Goal: Task Accomplishment & Management: Manage account settings

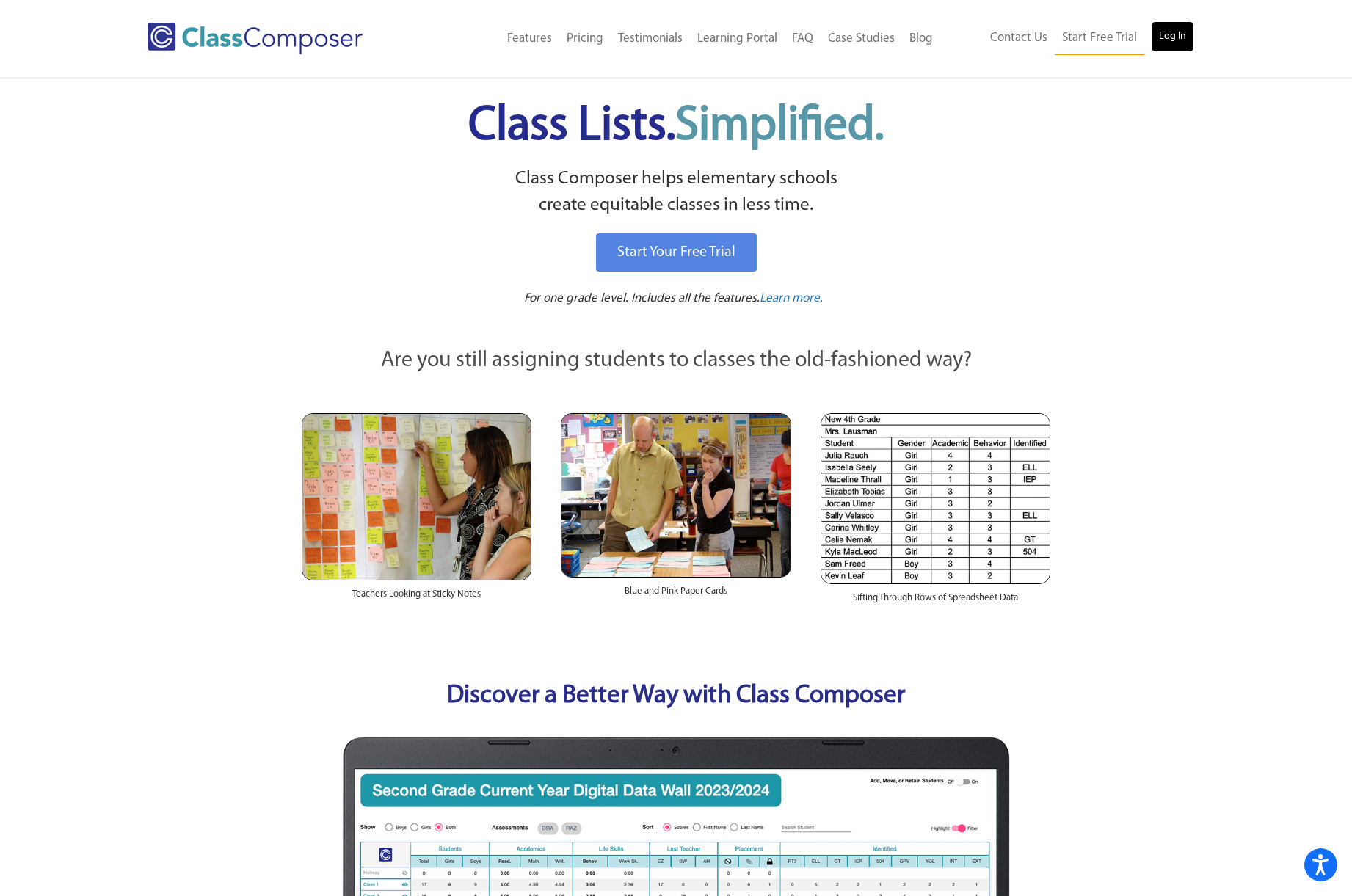
click at [1165, 35] on link "Log In" at bounding box center [1172, 36] width 42 height 29
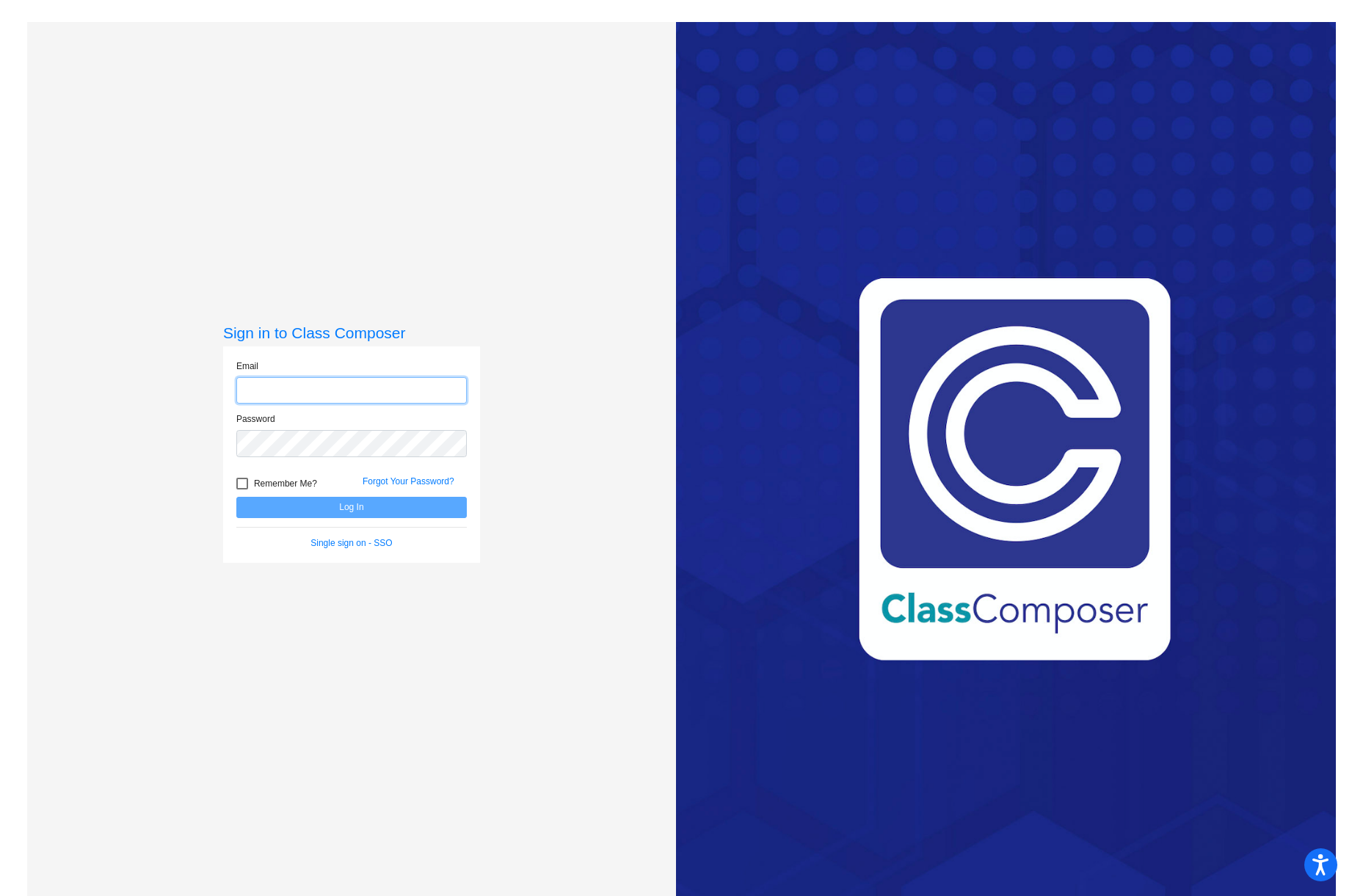
type input "wieberh@gaylord.k12.mi.us"
click at [414, 505] on button "Log In" at bounding box center [351, 507] width 230 height 21
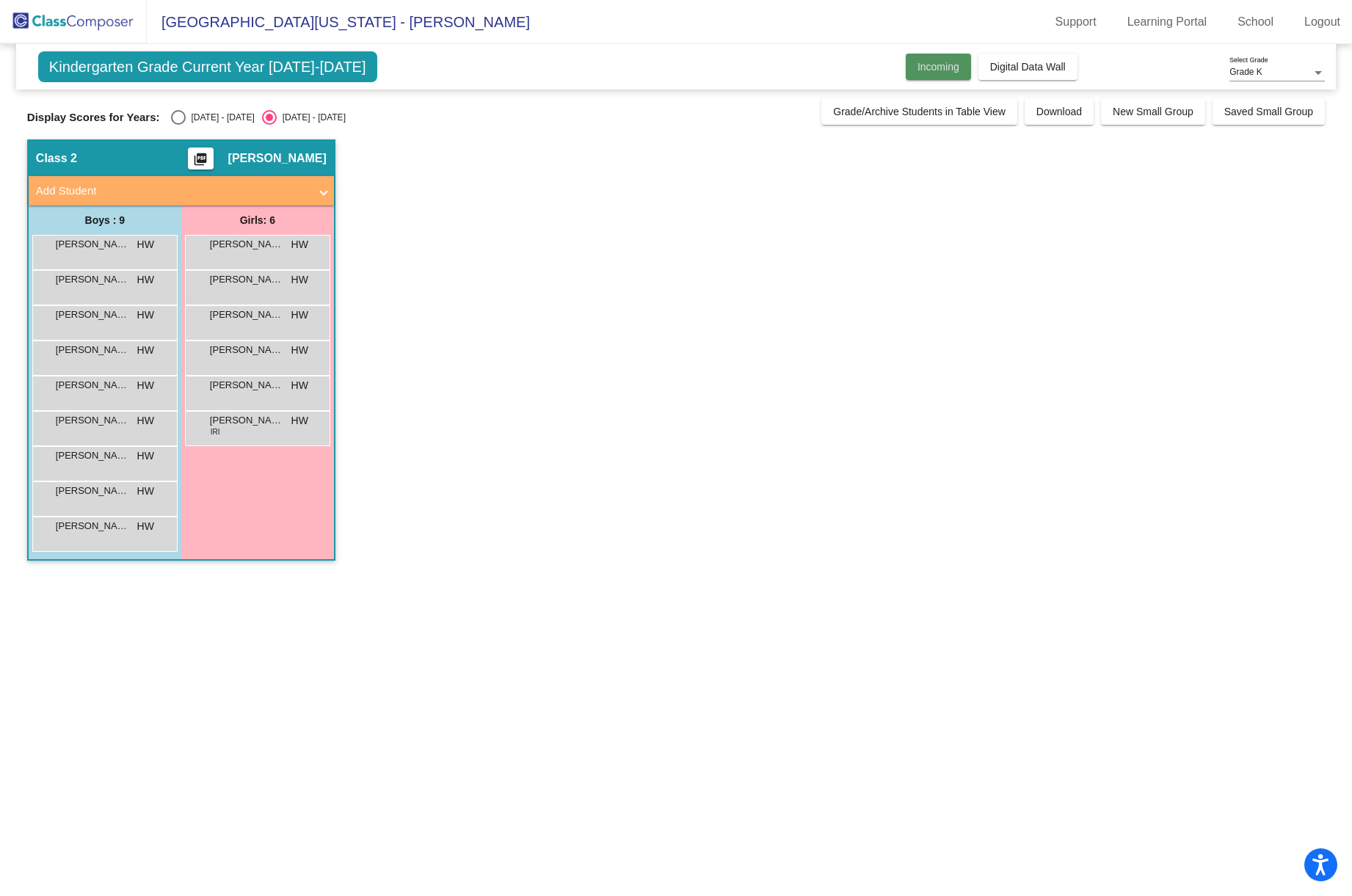
click at [943, 77] on button "Incoming" at bounding box center [938, 66] width 65 height 26
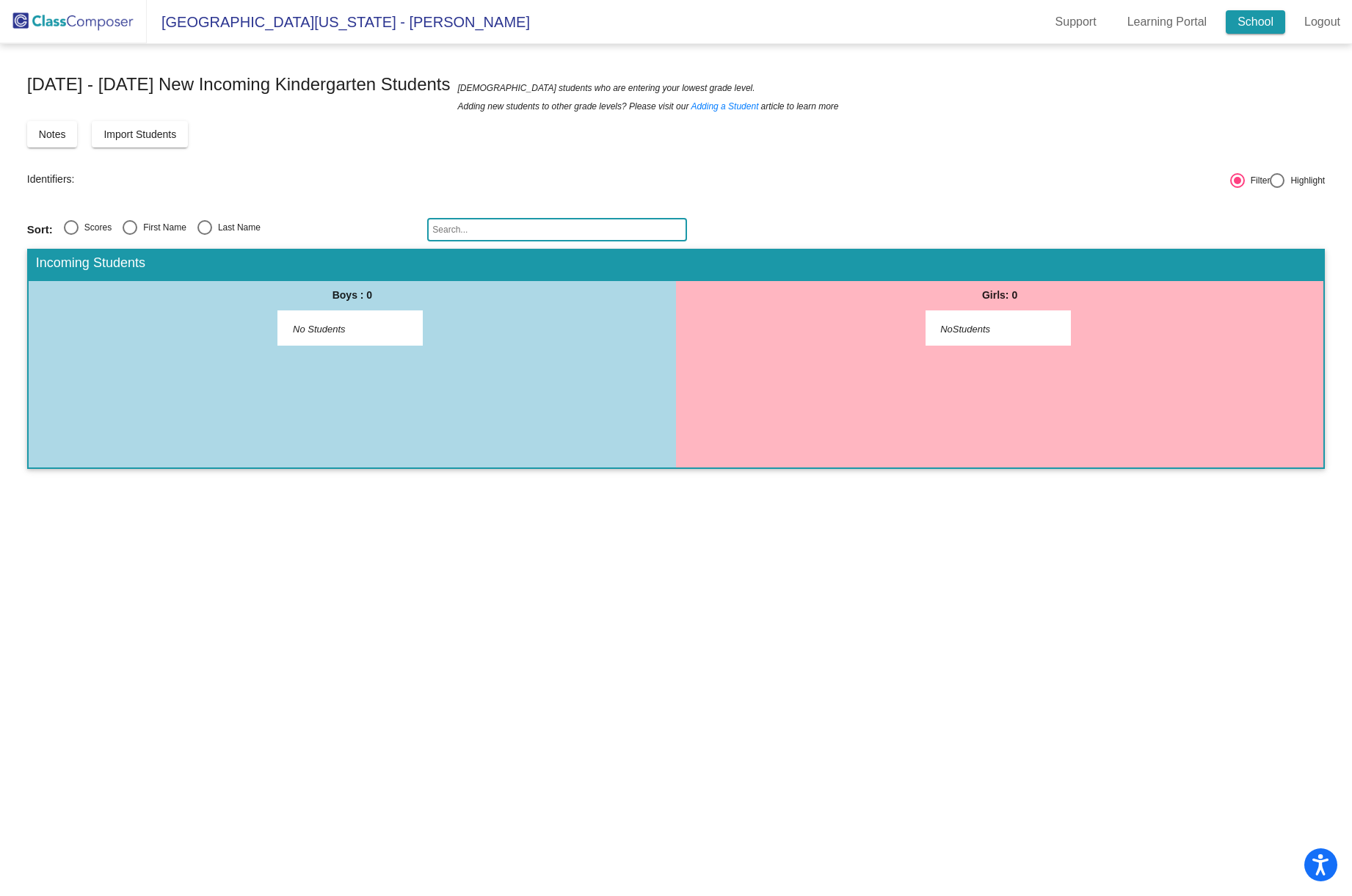
click at [1252, 25] on link "School" at bounding box center [1255, 22] width 59 height 23
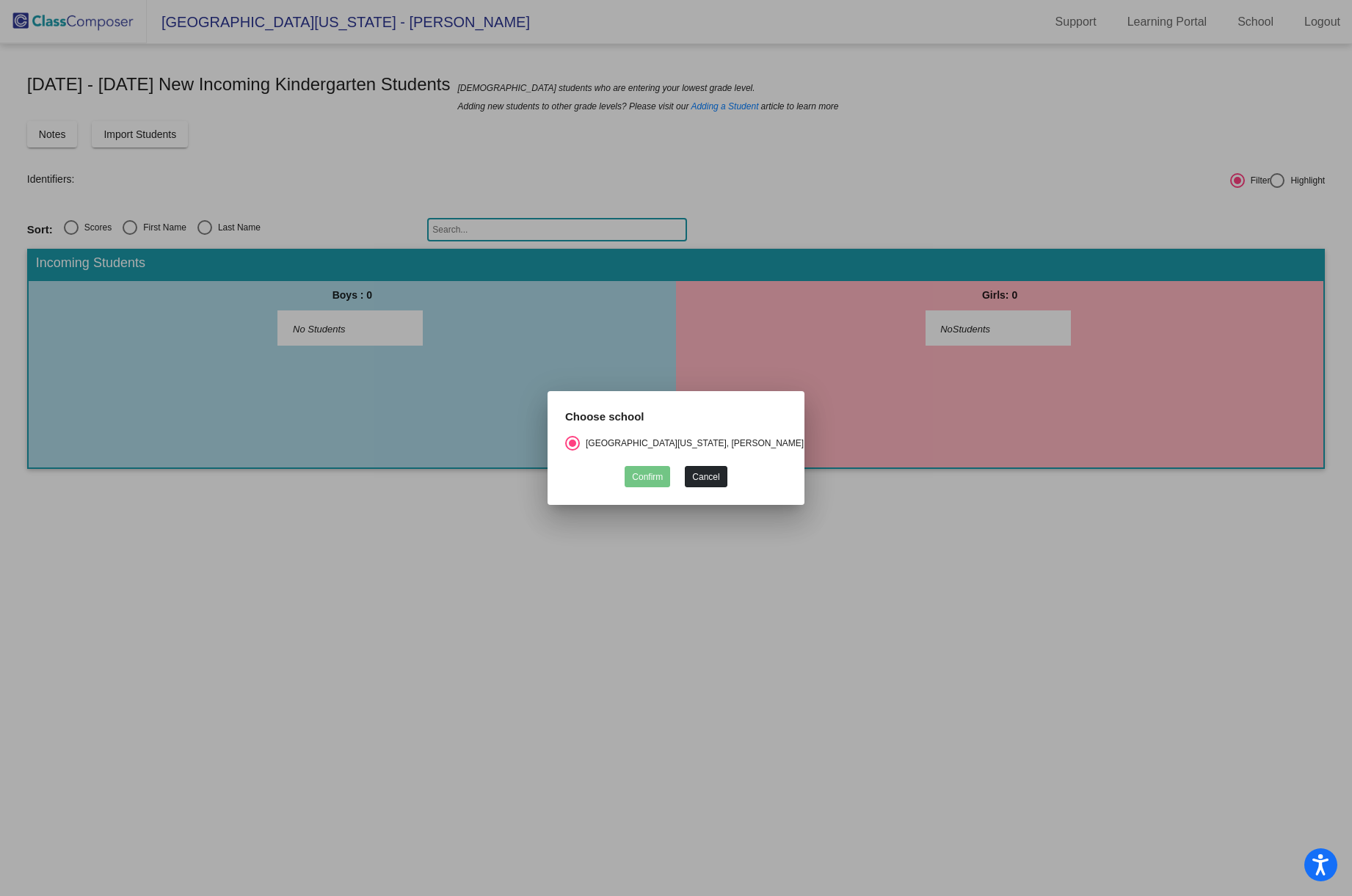
click at [701, 470] on button "Cancel" at bounding box center [706, 476] width 42 height 21
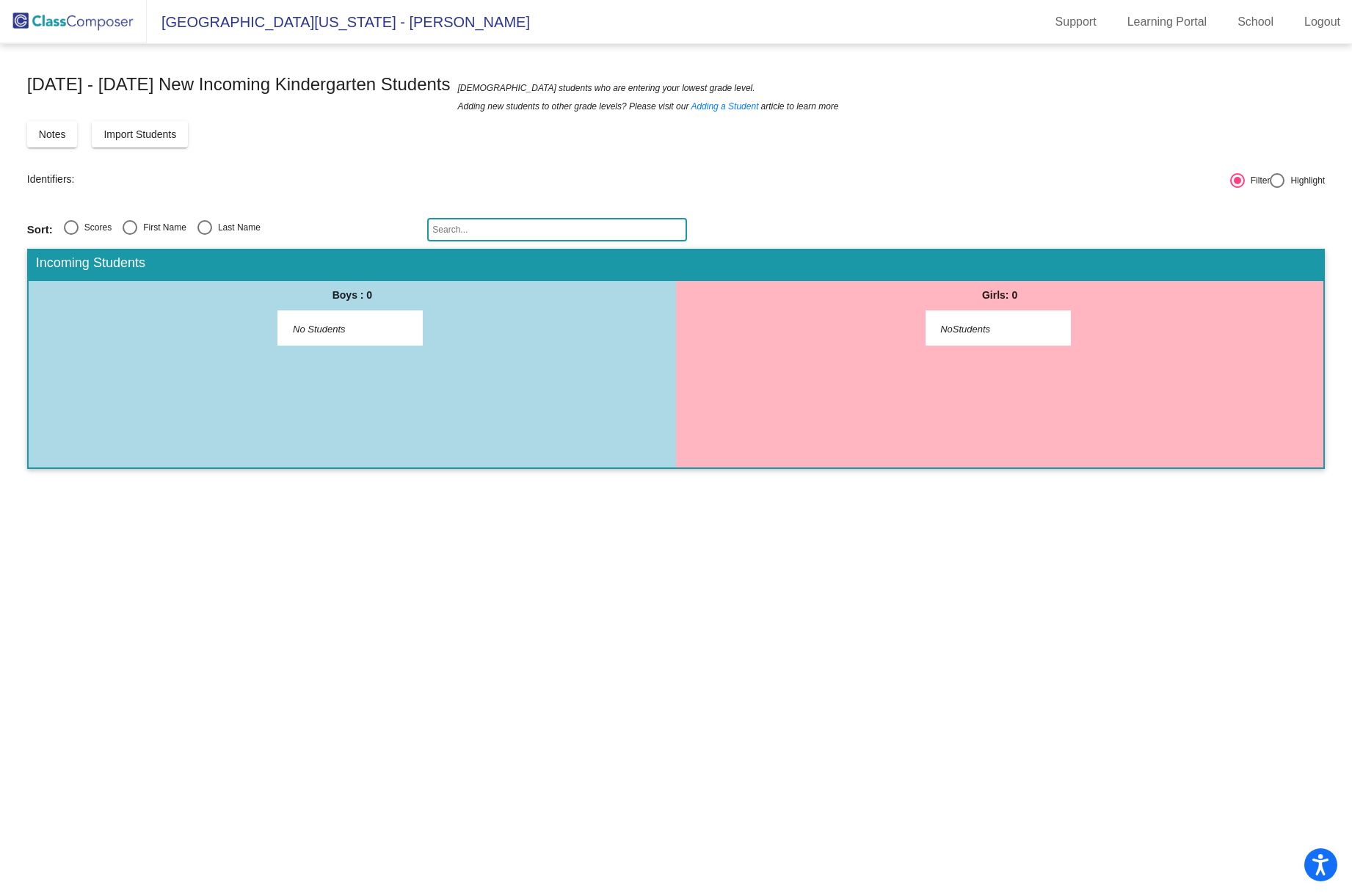
click at [238, 22] on span "North Ohio Elementary School - Heidi" at bounding box center [338, 22] width 383 height 23
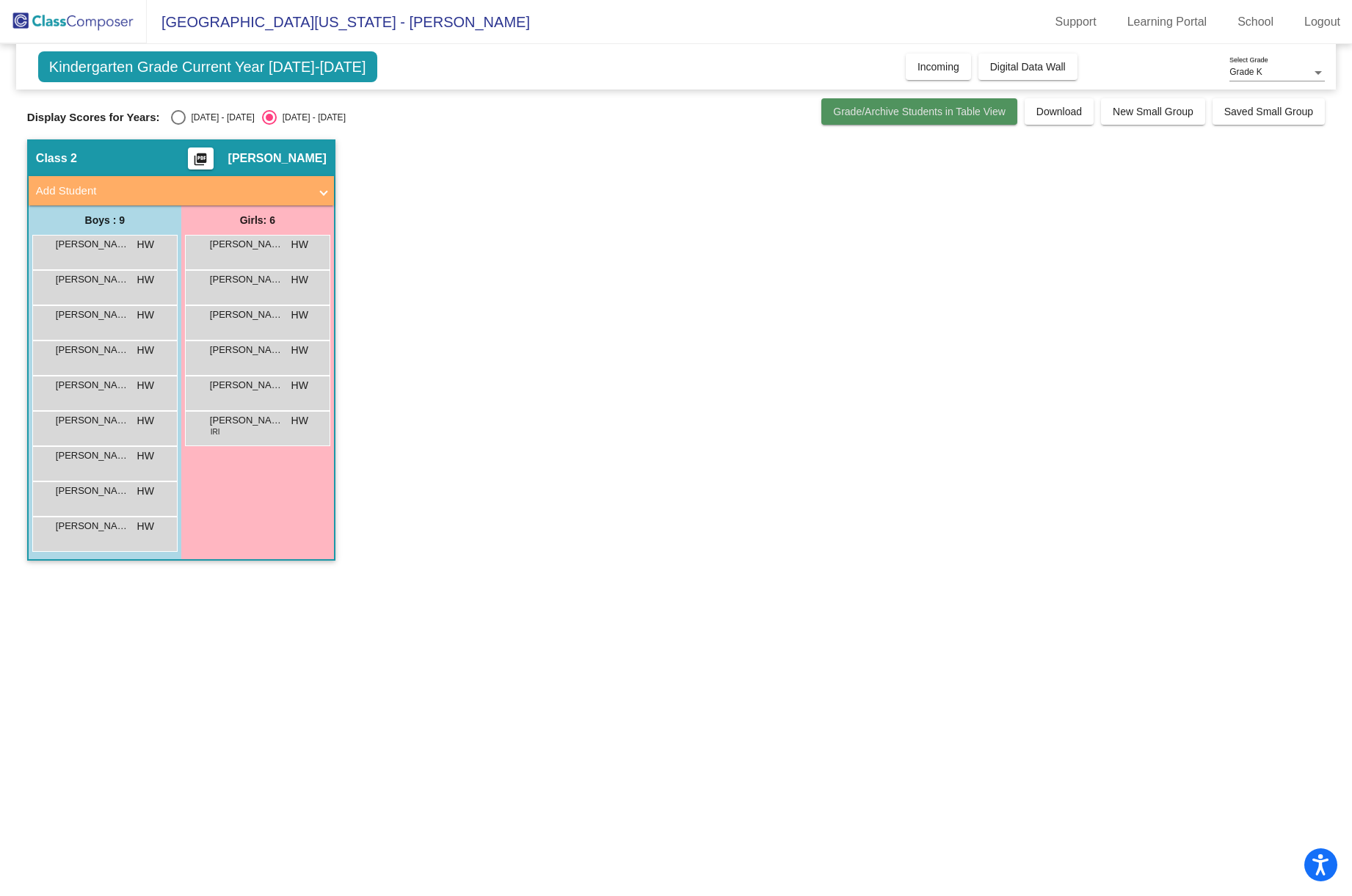
click at [878, 115] on span "Grade/Archive Students in Table View" at bounding box center [919, 112] width 172 height 12
click at [1023, 73] on button "Digital Data Wall" at bounding box center [1027, 66] width 99 height 26
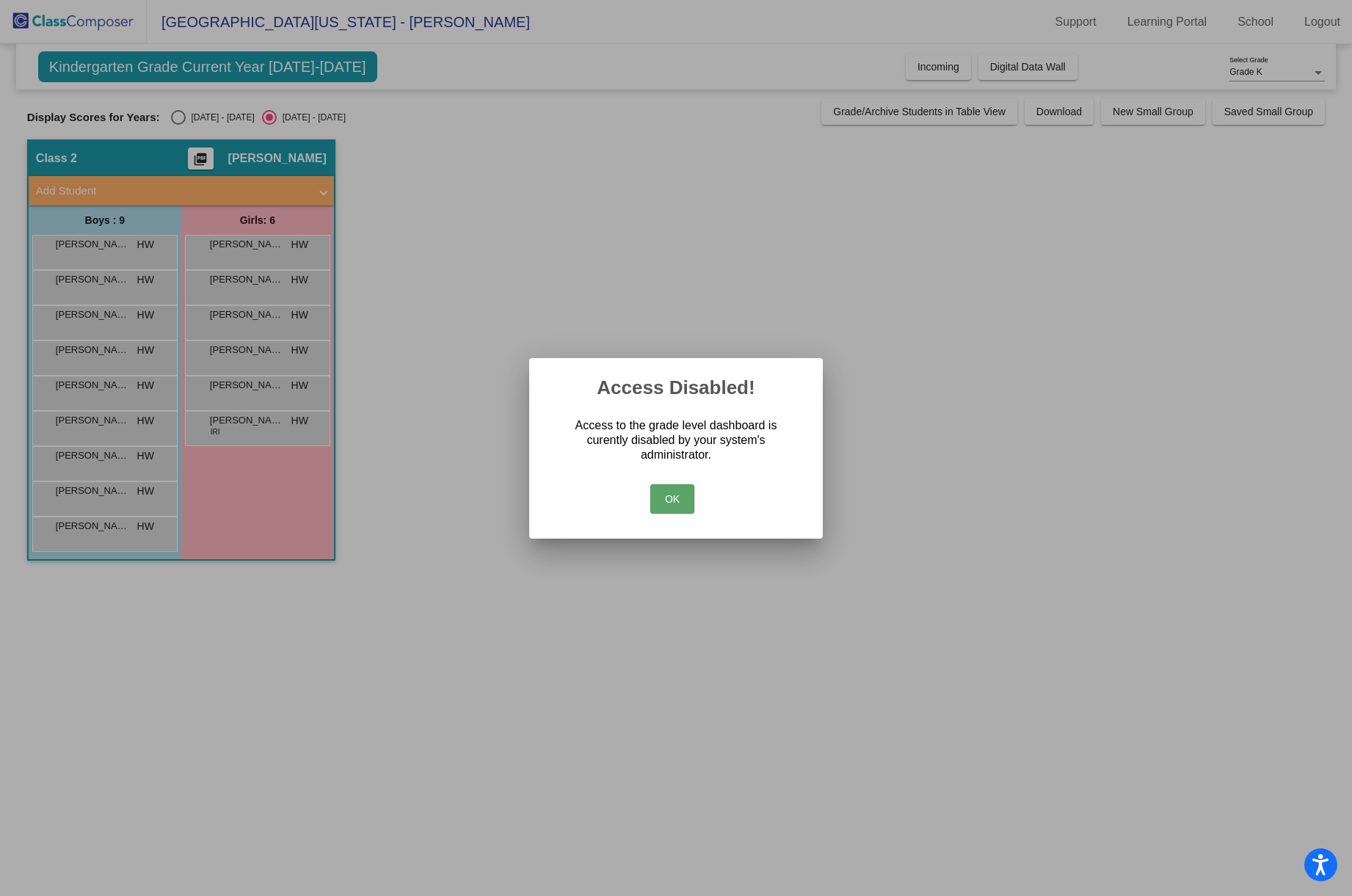
click at [687, 499] on button "OK" at bounding box center [672, 498] width 44 height 29
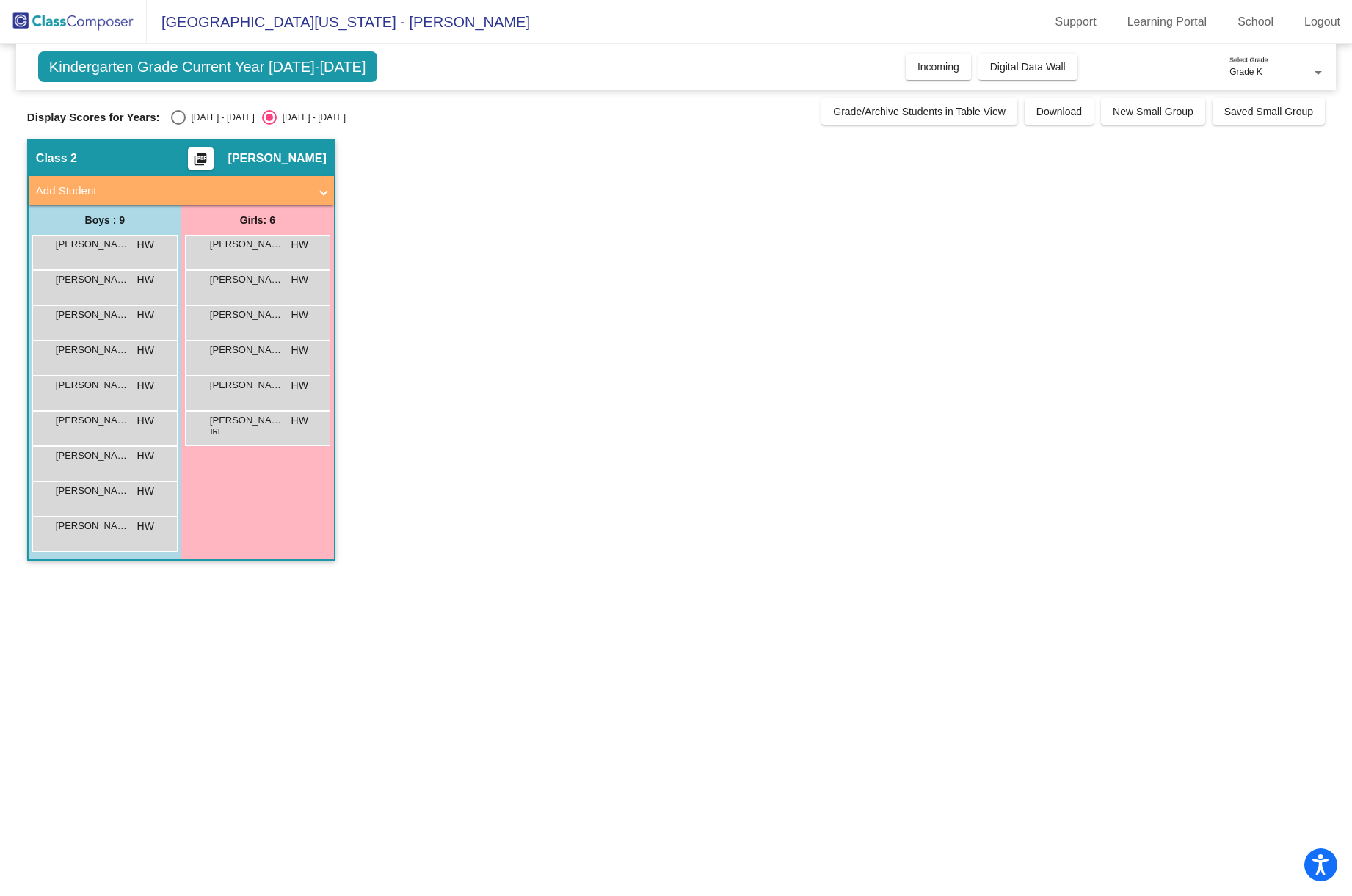
click at [88, 24] on img at bounding box center [73, 22] width 147 height 43
click at [178, 117] on div "Select an option" at bounding box center [178, 118] width 15 height 15
click at [178, 124] on input "2024 - 2025" at bounding box center [178, 124] width 1 height 1
radio input "true"
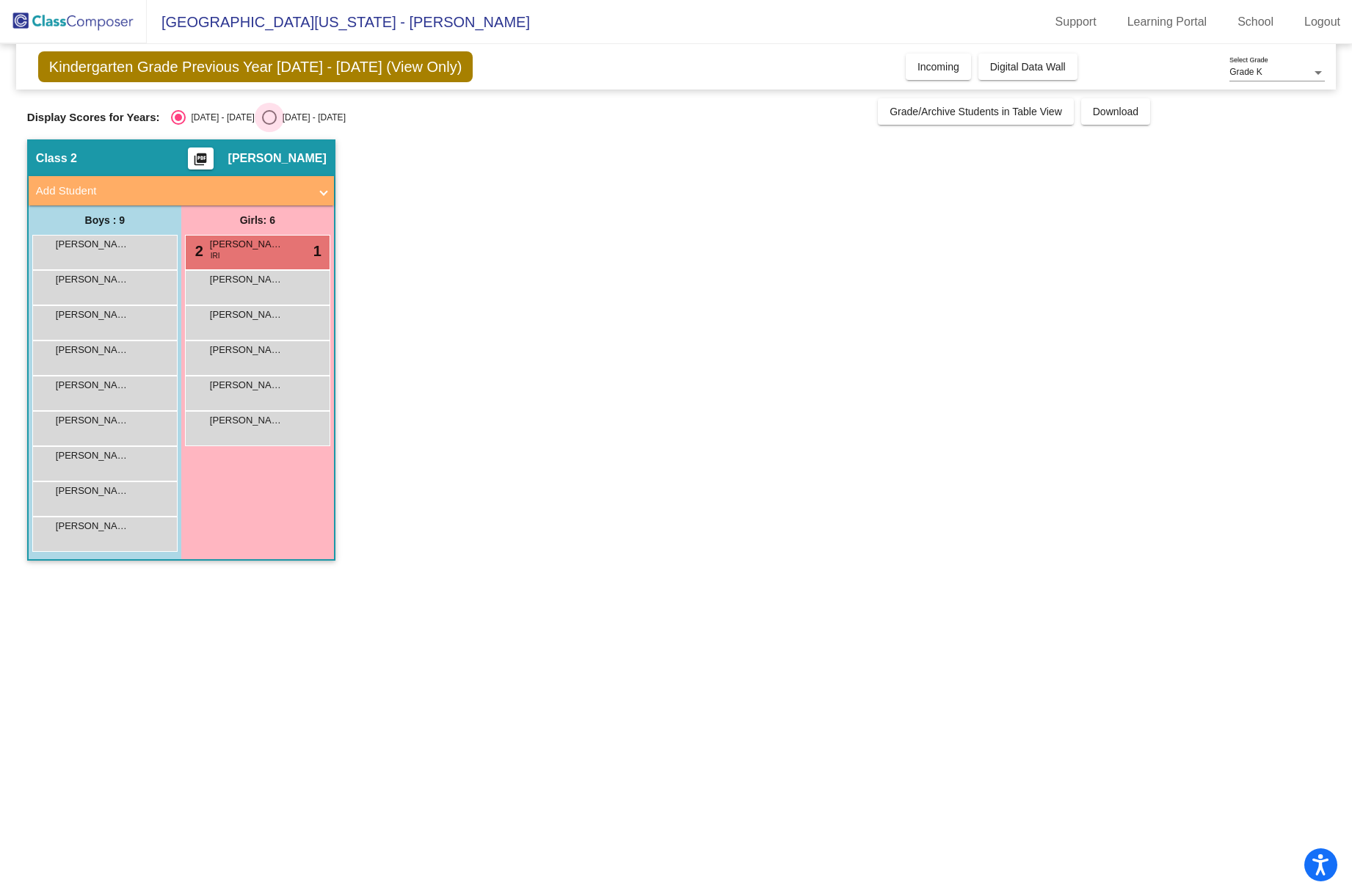
click at [262, 118] on div "Select an option" at bounding box center [270, 118] width 15 height 15
click at [268, 124] on input "2025 - 2026" at bounding box center [268, 124] width 1 height 1
radio input "true"
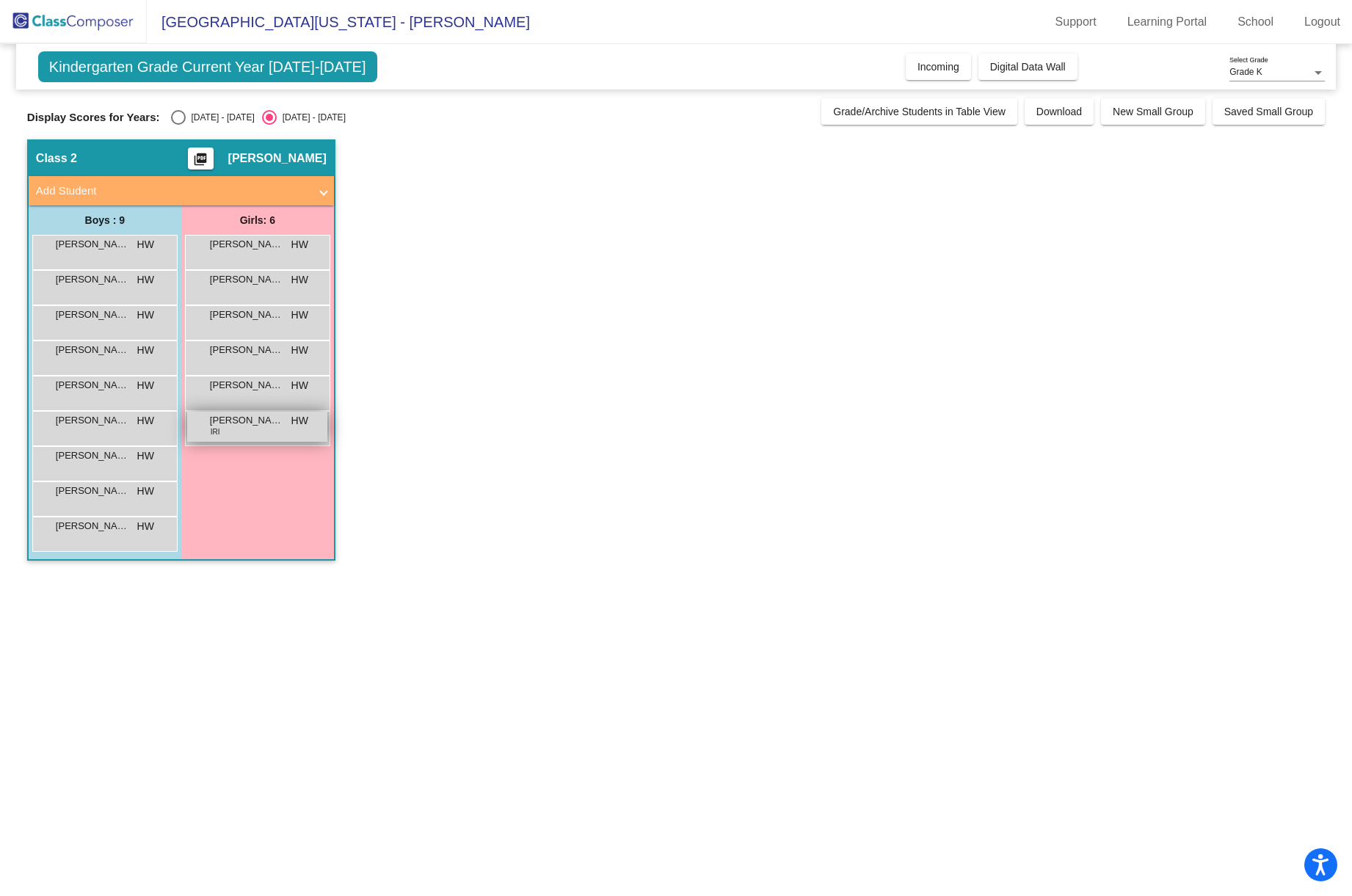
click at [224, 438] on div "Scarlett Griffin IRI HW lock do_not_disturb_alt" at bounding box center [257, 426] width 140 height 30
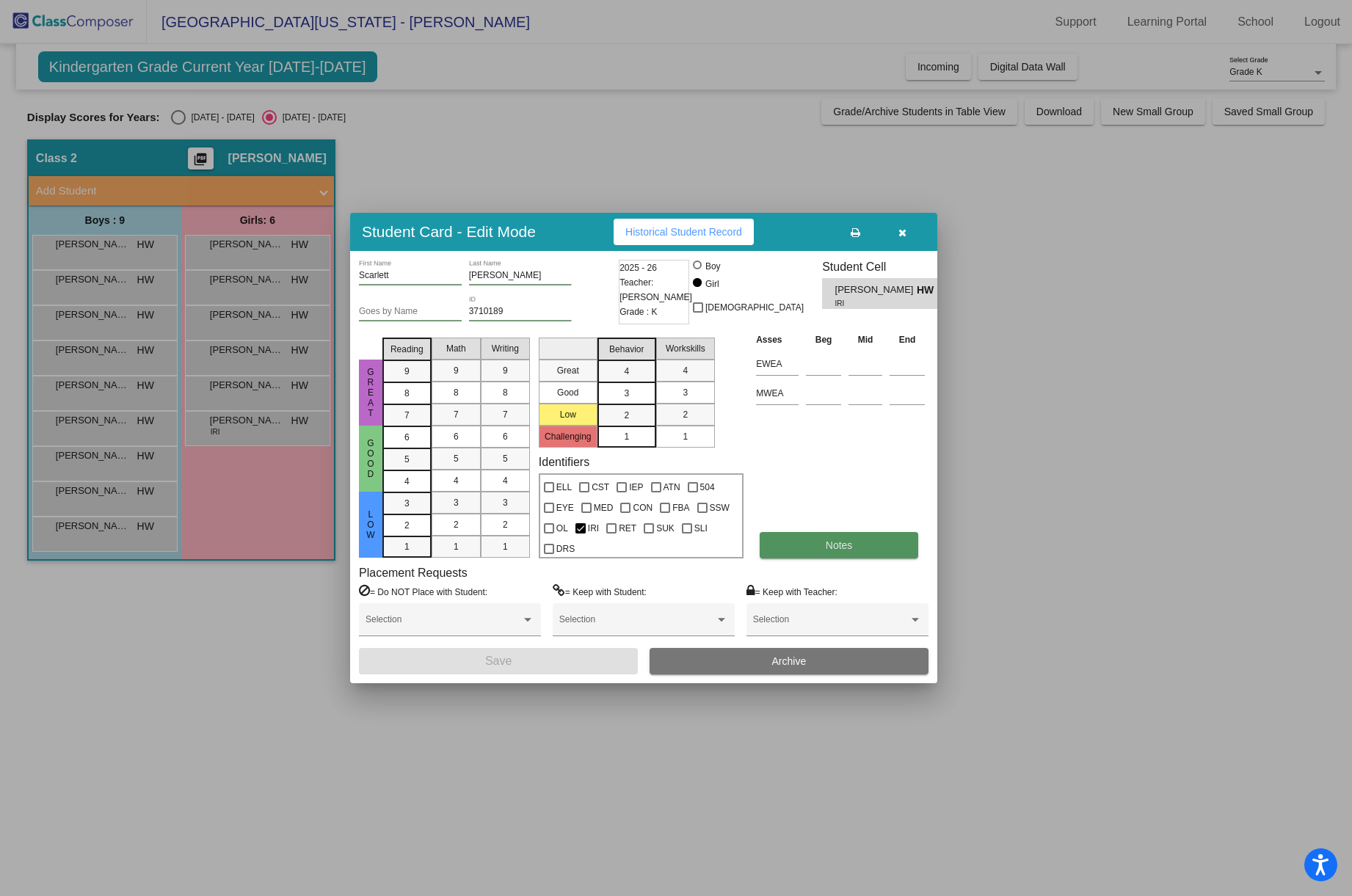
click at [840, 539] on span "Notes" at bounding box center [839, 545] width 27 height 12
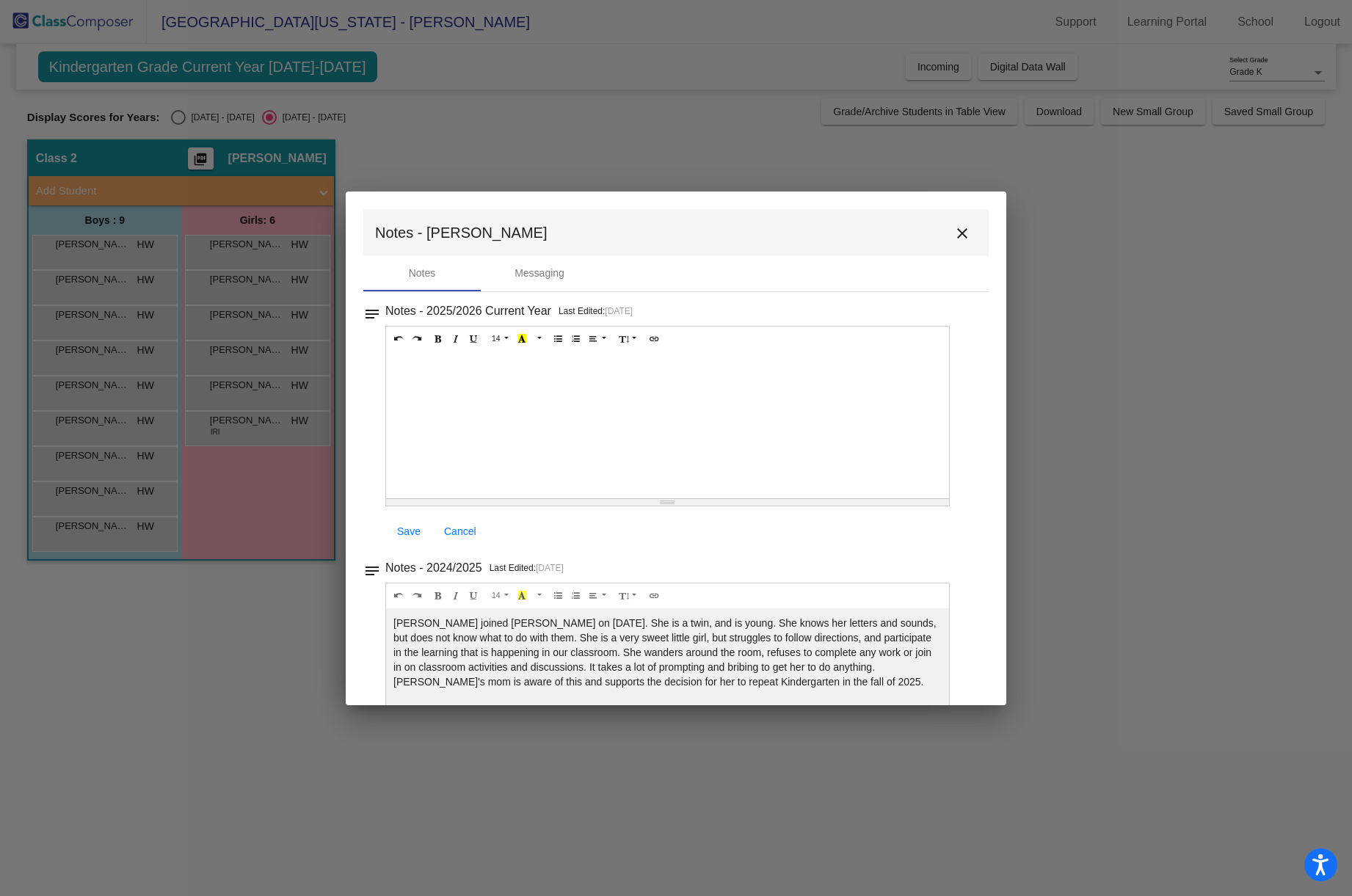
click at [221, 386] on div at bounding box center [676, 448] width 1352 height 896
click at [177, 119] on div at bounding box center [676, 448] width 1352 height 896
drag, startPoint x: 178, startPoint y: 119, endPoint x: 459, endPoint y: 176, distance: 286.7
click at [184, 120] on div at bounding box center [676, 448] width 1352 height 896
click at [957, 235] on mat-icon "close" at bounding box center [962, 234] width 18 height 18
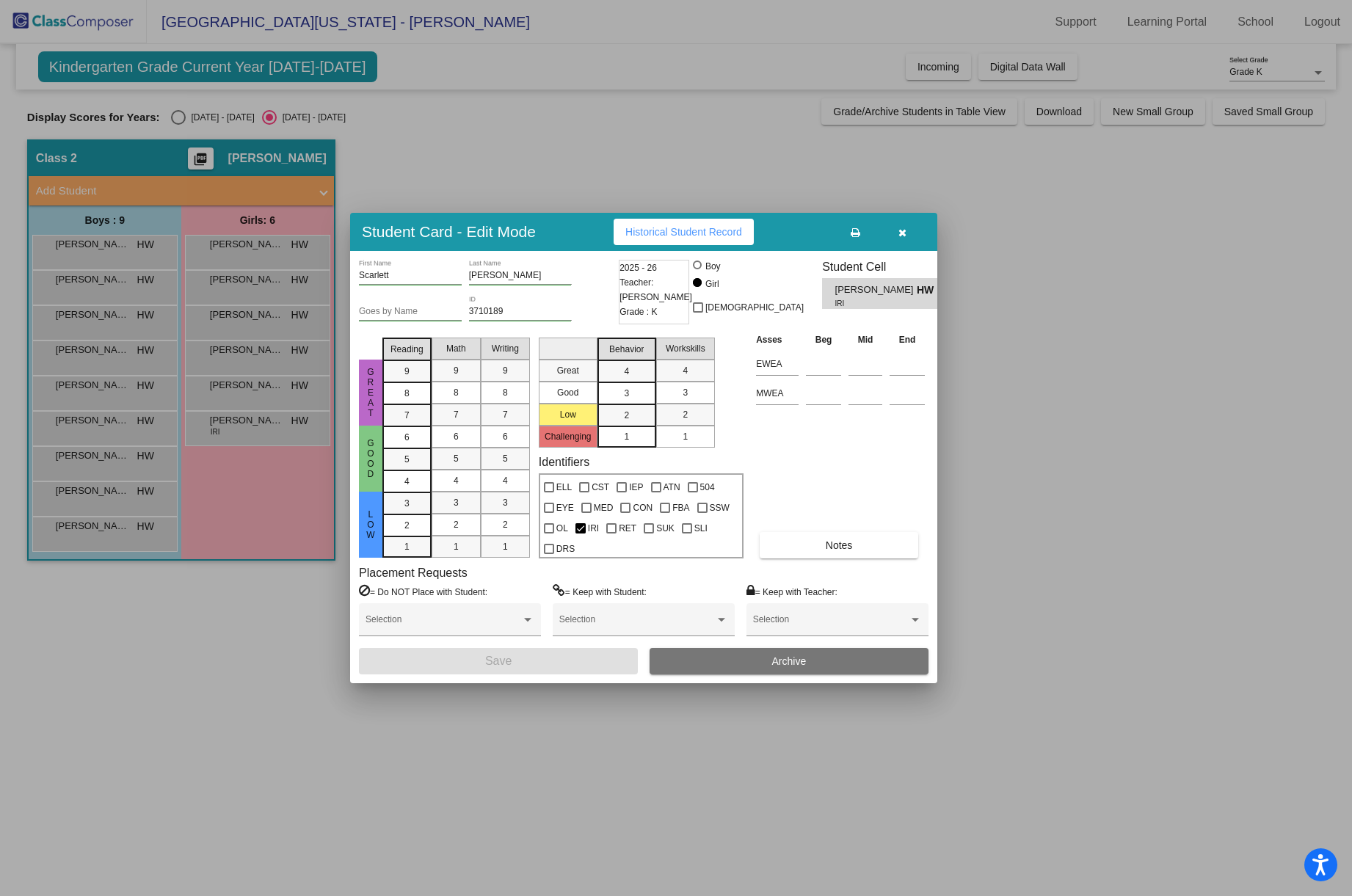
click at [181, 119] on div at bounding box center [676, 448] width 1352 height 896
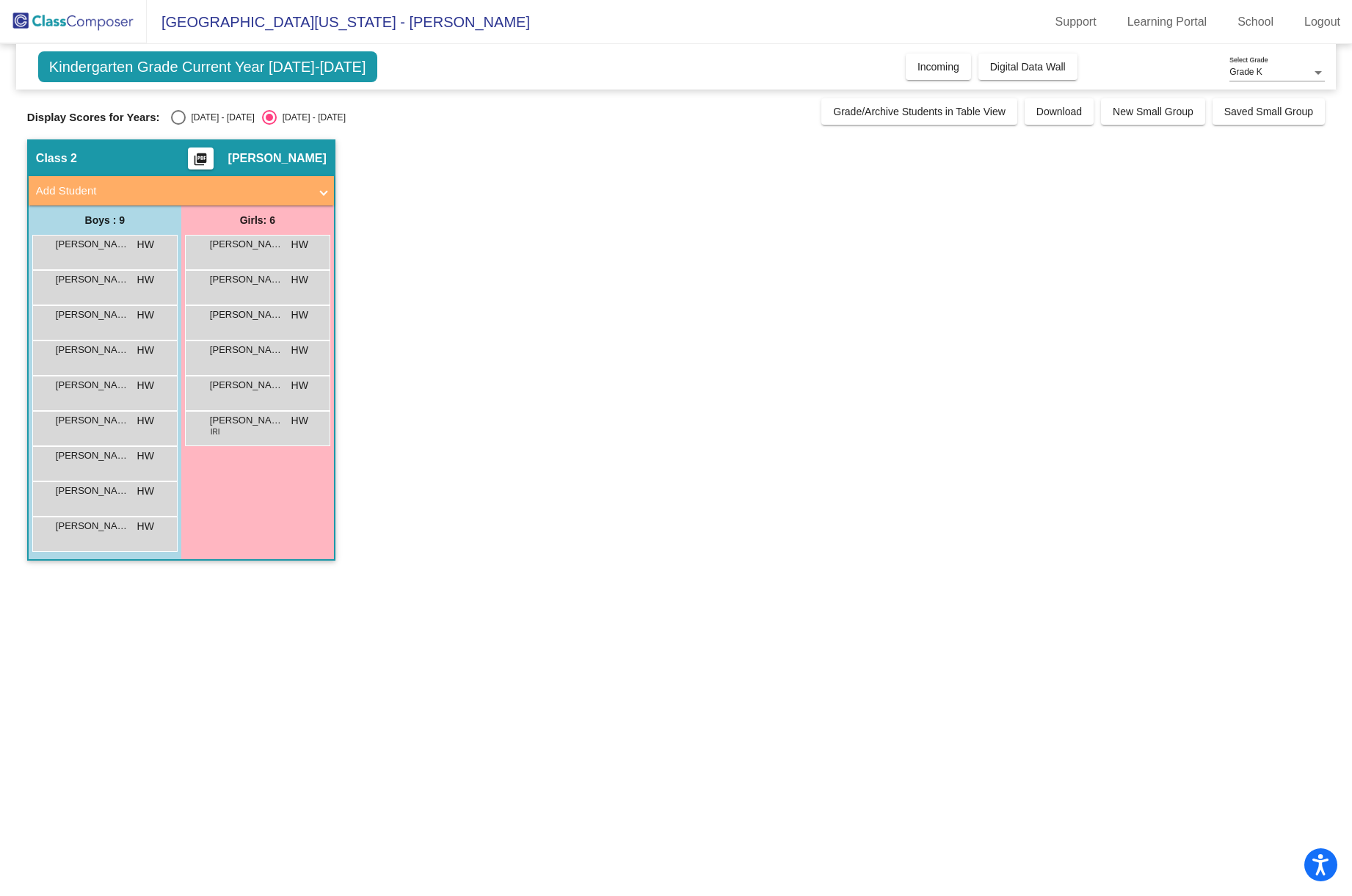
click at [179, 119] on div "Select an option" at bounding box center [178, 118] width 15 height 15
click at [178, 124] on input "2024 - 2025" at bounding box center [178, 124] width 1 height 1
radio input "true"
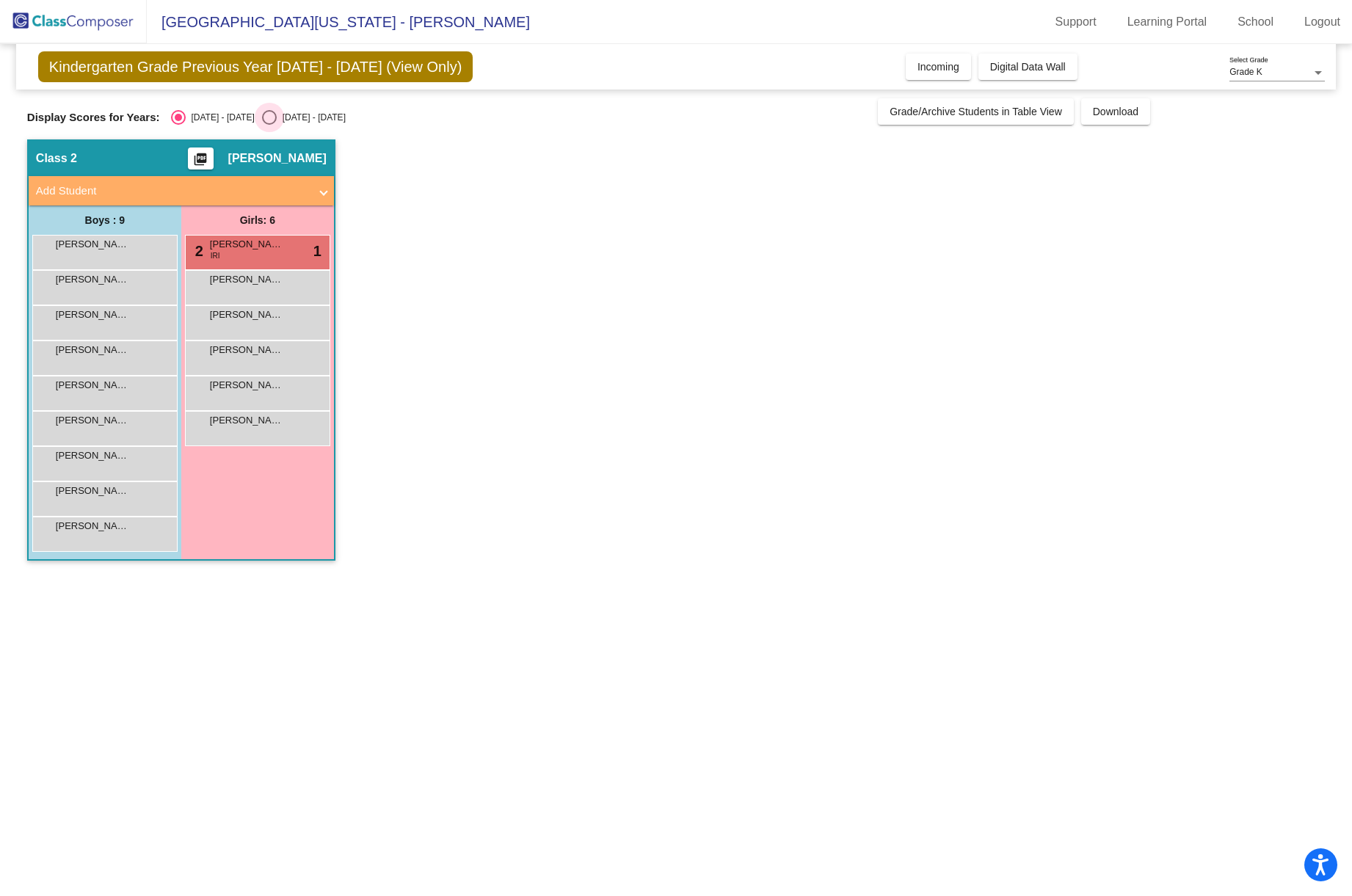
click at [262, 119] on div "Select an option" at bounding box center [270, 118] width 15 height 15
click at [268, 124] on input "2025 - 2026" at bounding box center [268, 124] width 1 height 1
radio input "true"
